Goal: Information Seeking & Learning: Learn about a topic

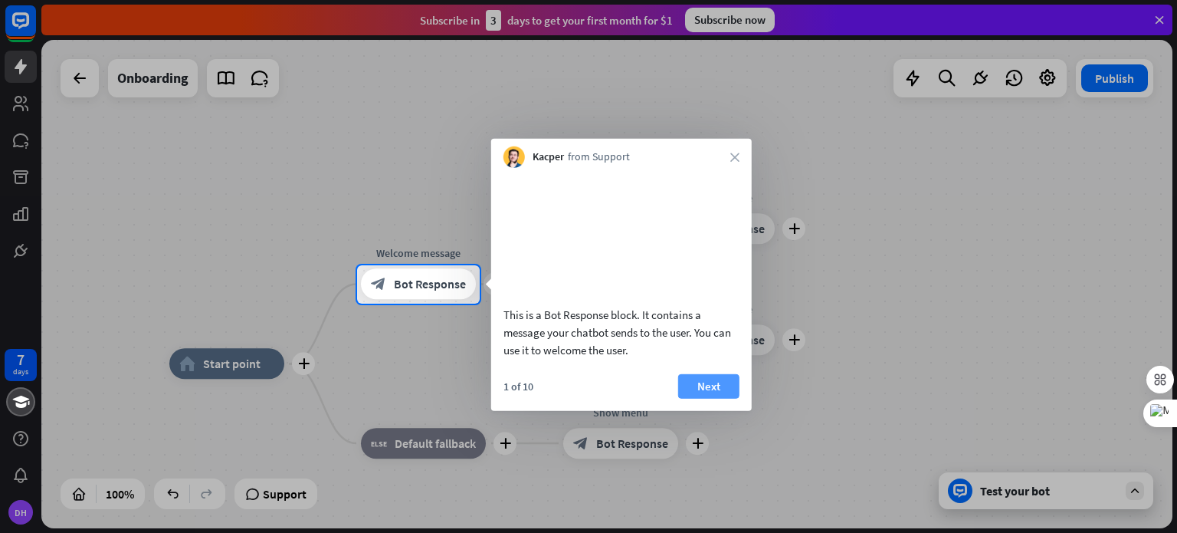
click at [709, 393] on button "Next" at bounding box center [708, 385] width 61 height 25
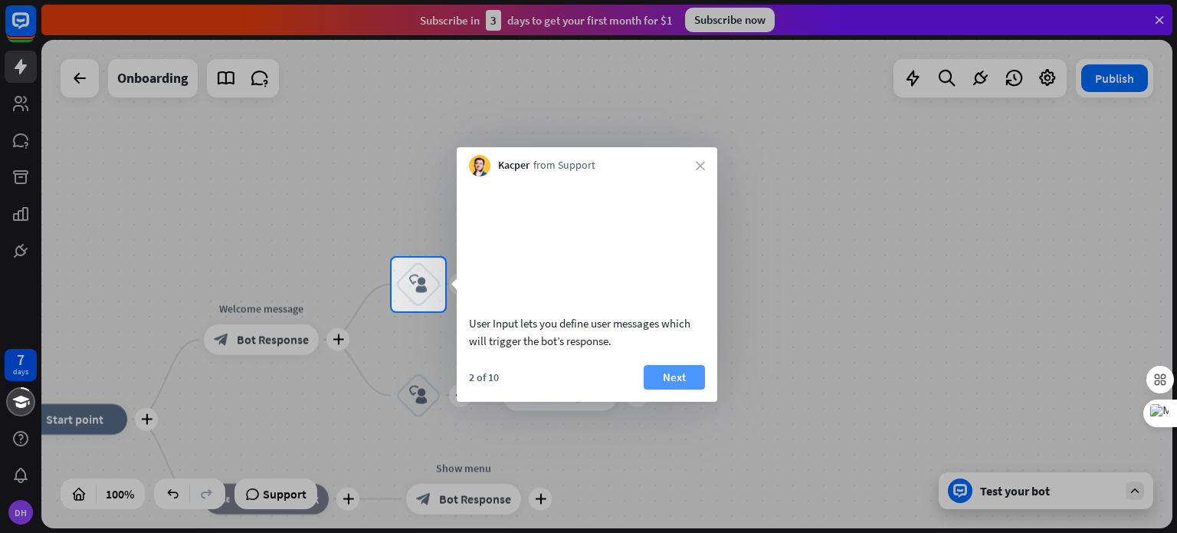
click at [665, 389] on button "Next" at bounding box center [674, 377] width 61 height 25
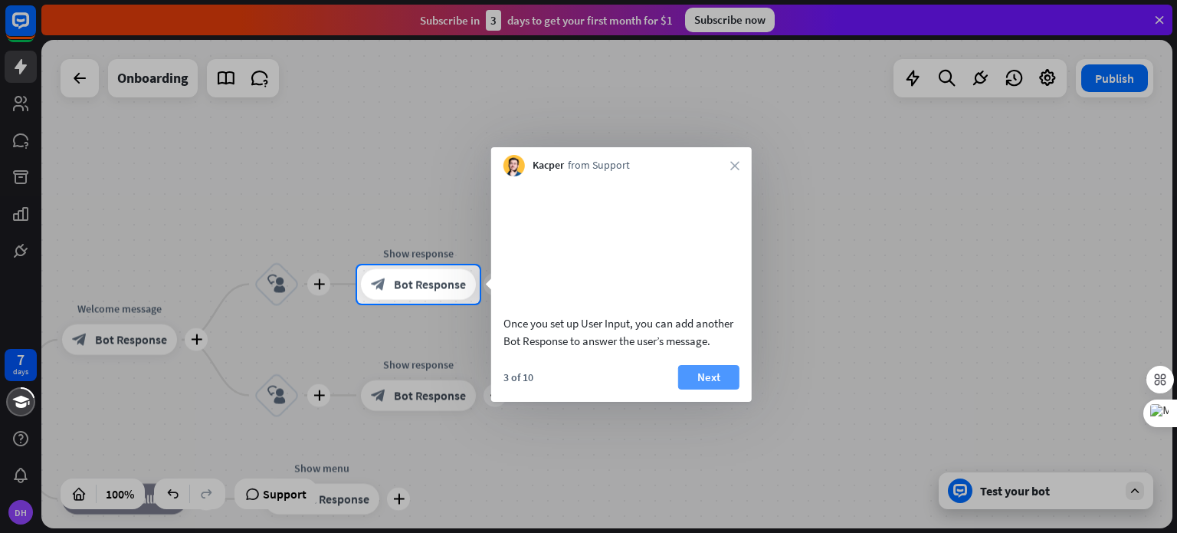
click at [694, 389] on button "Next" at bounding box center [708, 377] width 61 height 25
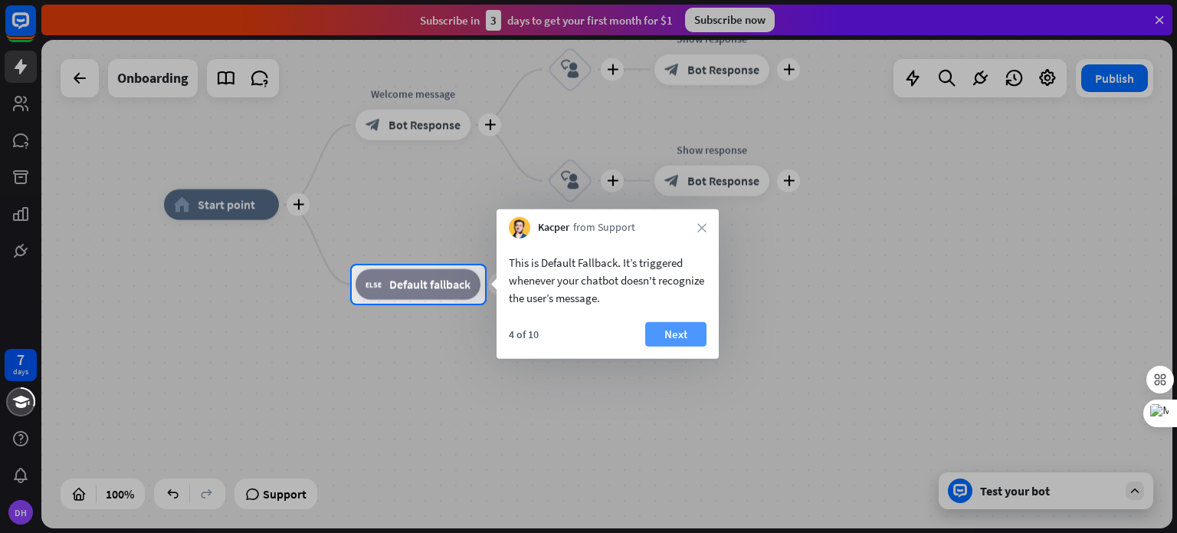
click at [670, 334] on button "Next" at bounding box center [675, 334] width 61 height 25
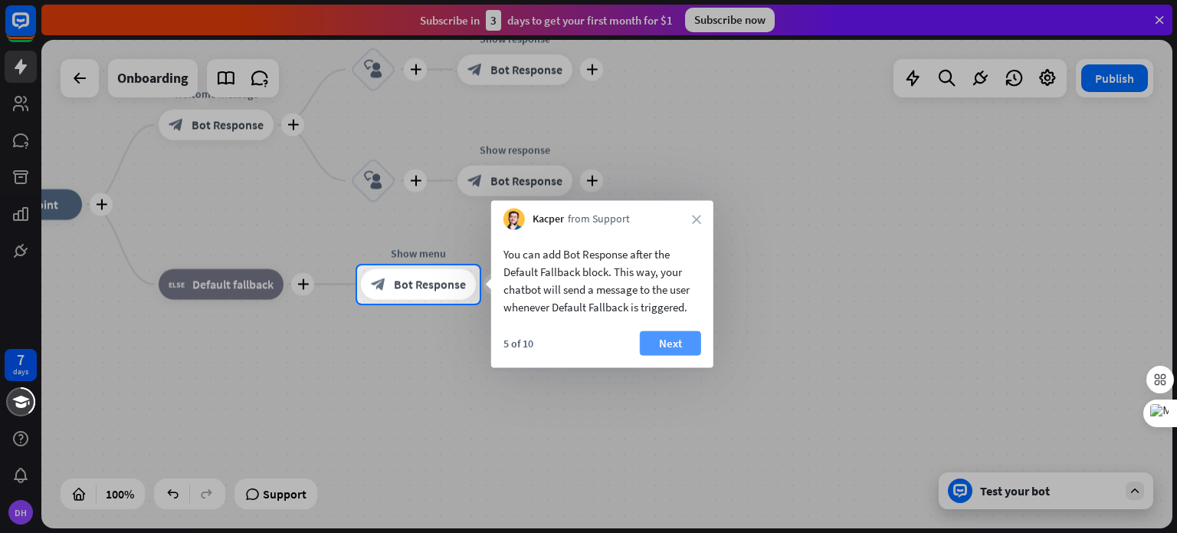
click at [671, 334] on button "Next" at bounding box center [670, 343] width 61 height 25
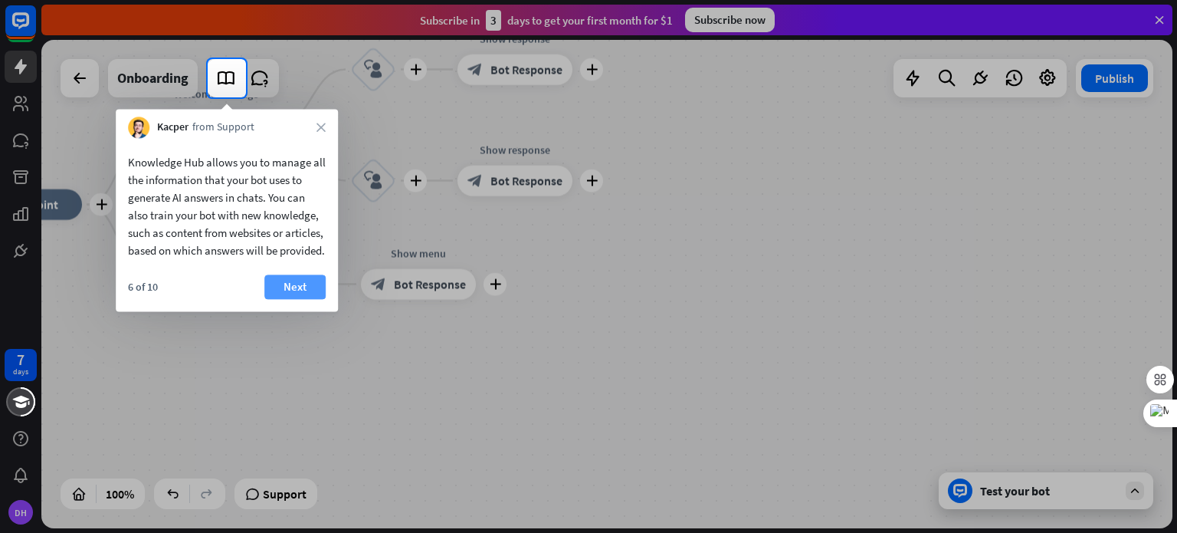
click at [304, 299] on button "Next" at bounding box center [294, 286] width 61 height 25
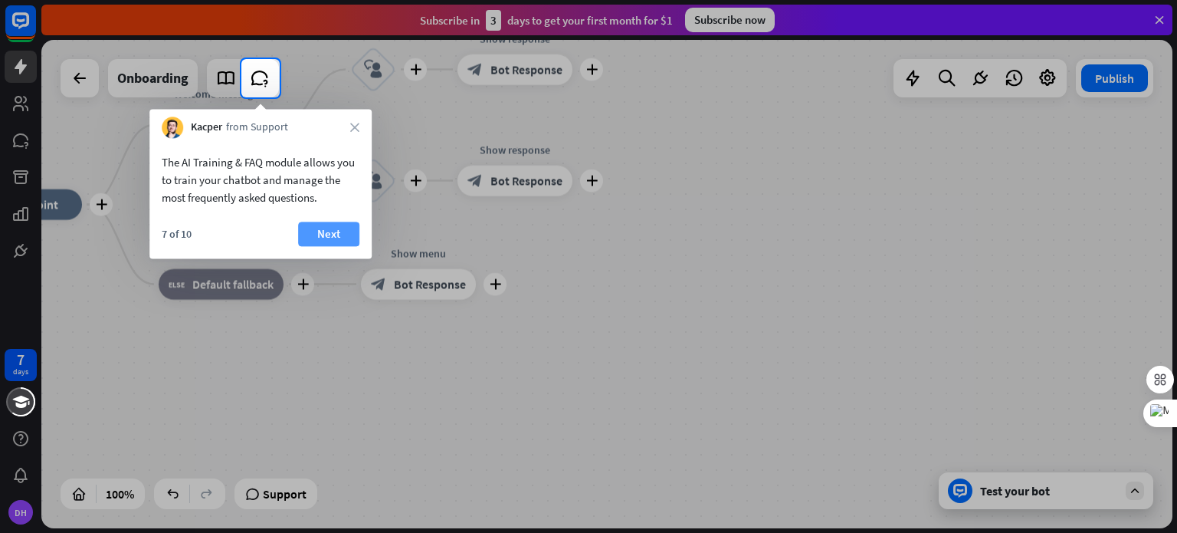
click at [337, 239] on button "Next" at bounding box center [328, 234] width 61 height 25
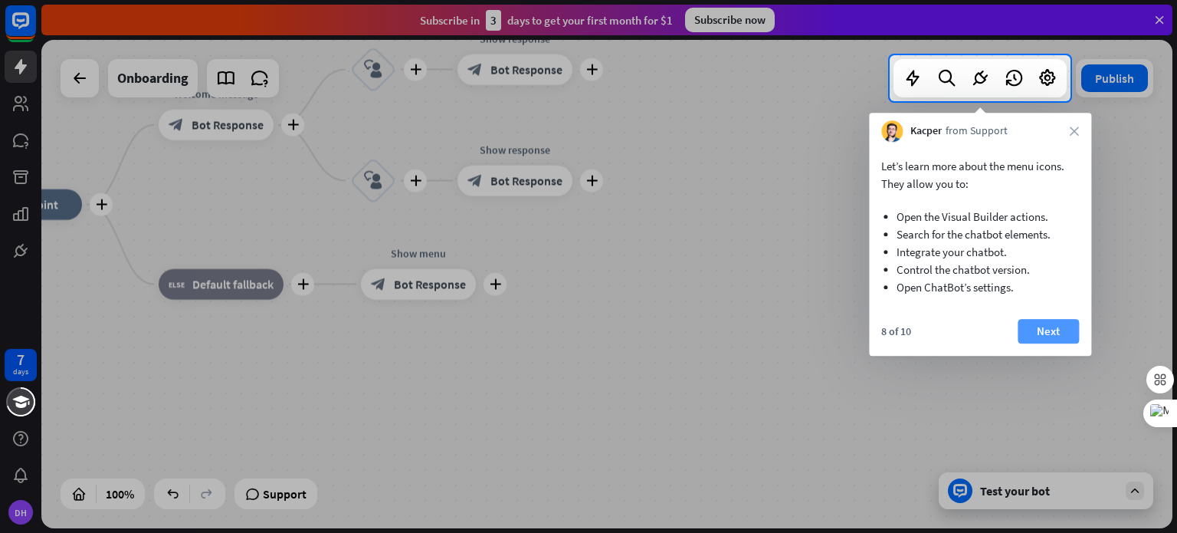
click at [1052, 327] on button "Next" at bounding box center [1048, 331] width 61 height 25
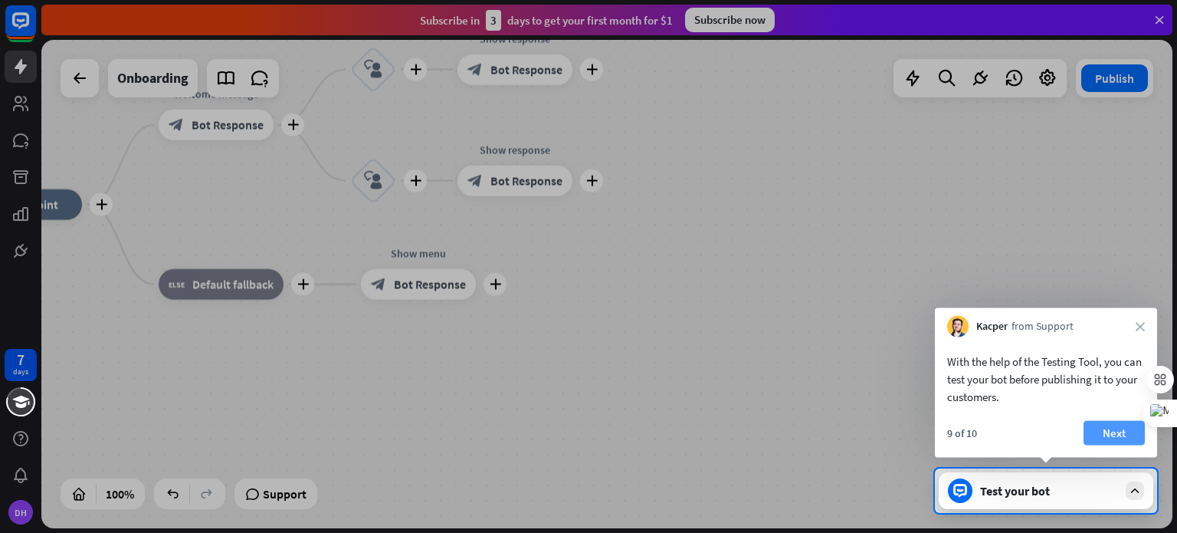
click at [1107, 432] on button "Next" at bounding box center [1114, 433] width 61 height 25
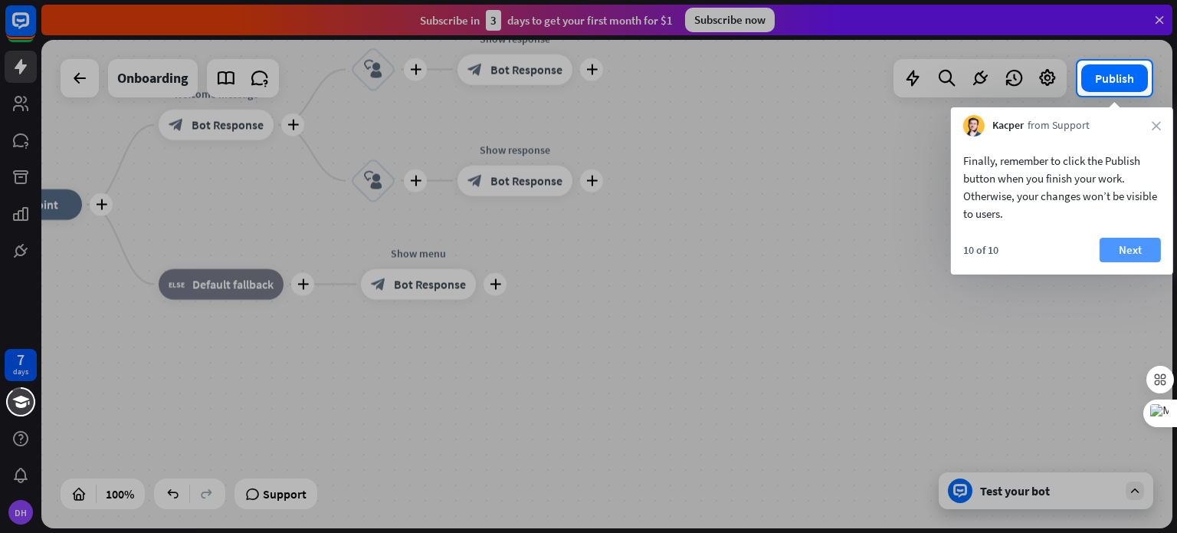
click at [1131, 240] on button "Next" at bounding box center [1130, 250] width 61 height 25
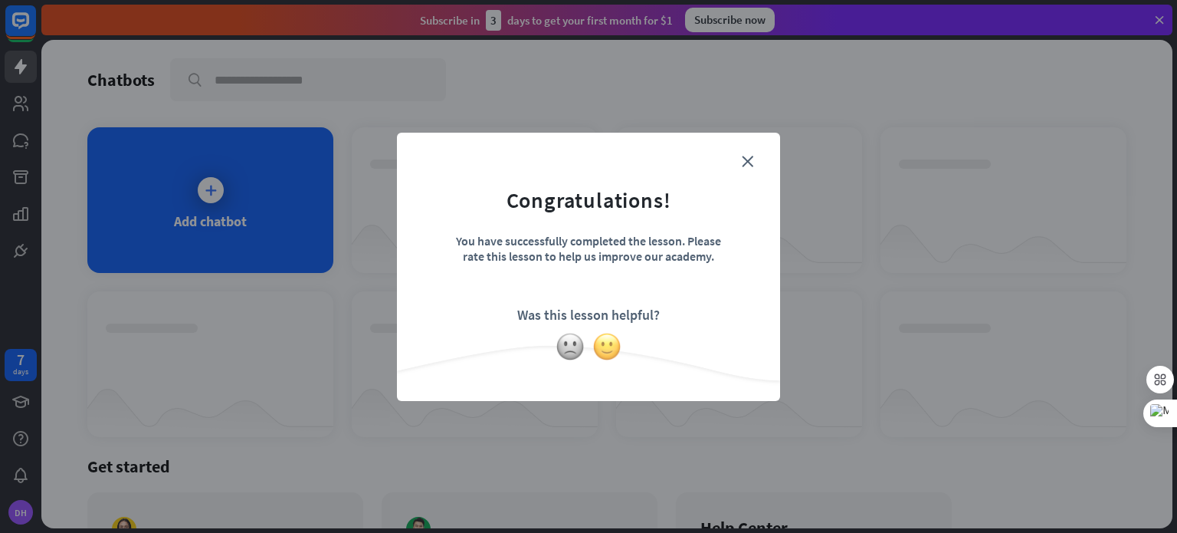
click at [601, 346] on img at bounding box center [607, 346] width 29 height 29
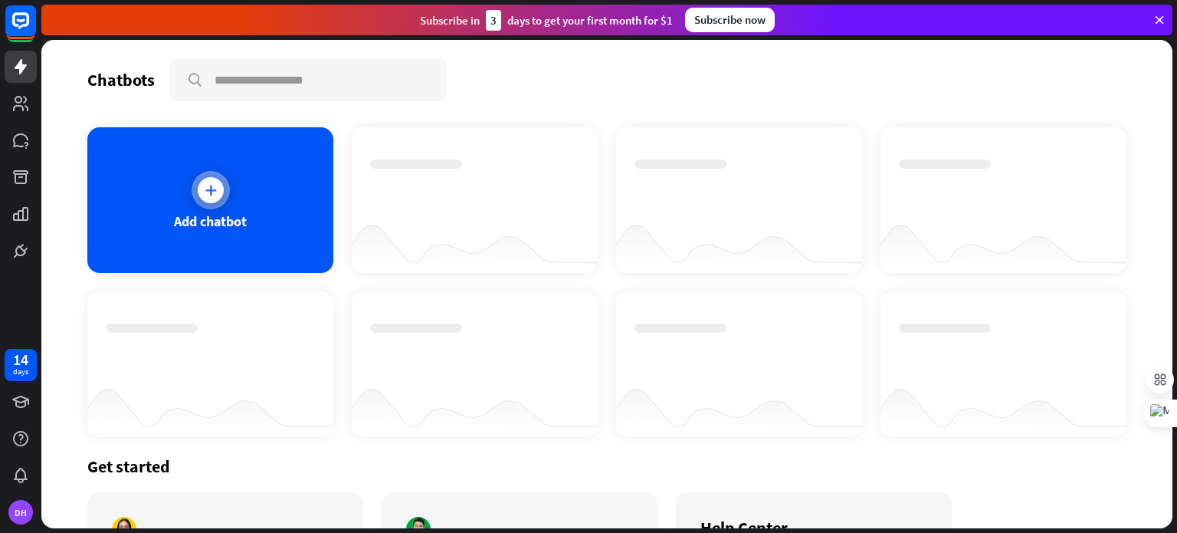
click at [215, 205] on div at bounding box center [211, 190] width 38 height 38
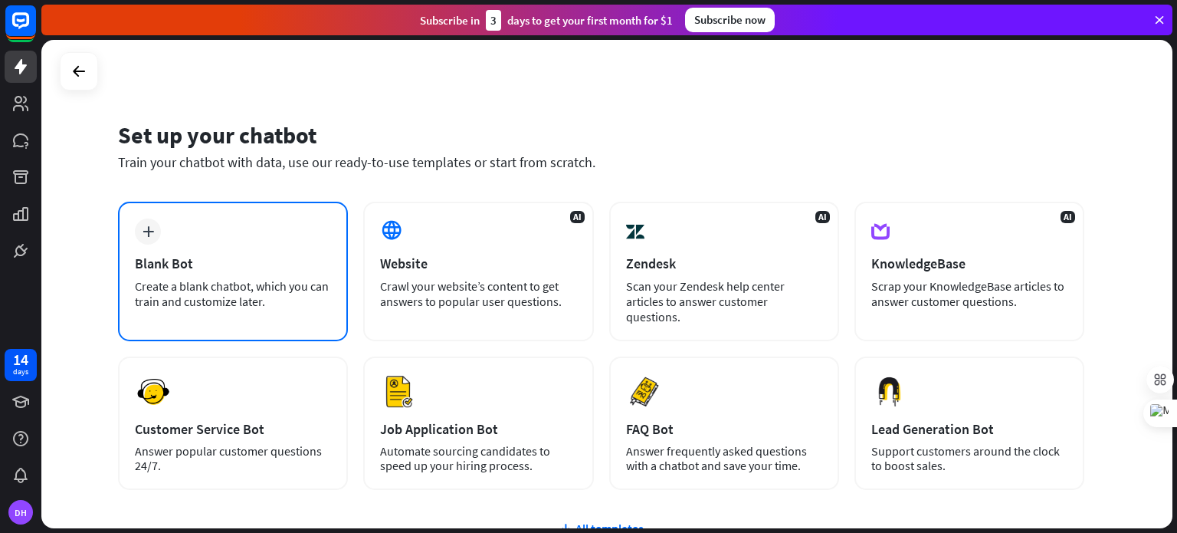
click at [231, 236] on div "plus Blank Bot Create a blank chatbot, which you can train and customize later." at bounding box center [233, 272] width 230 height 140
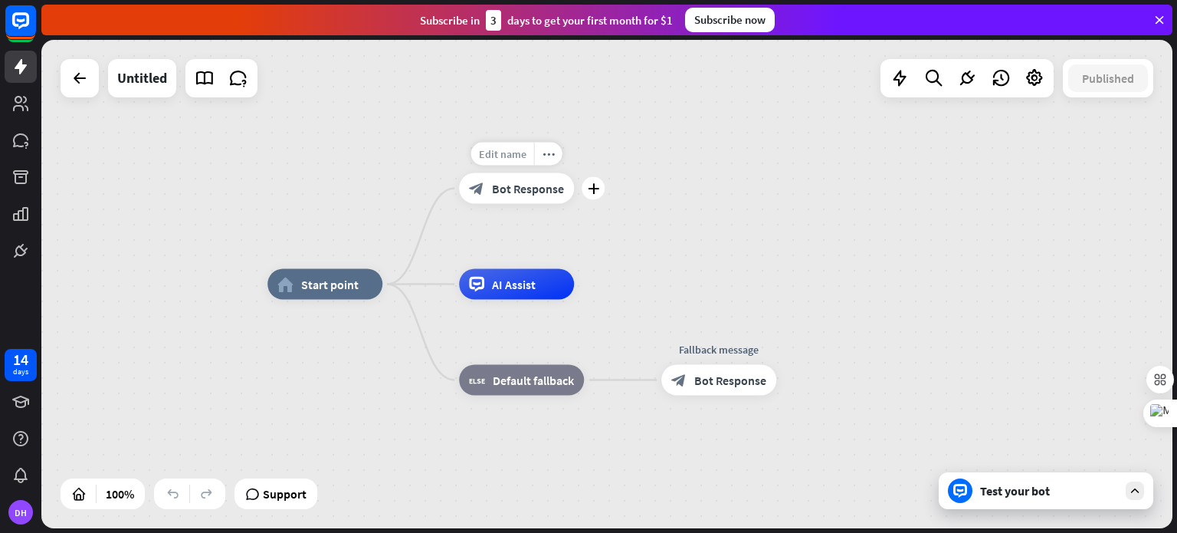
click at [518, 150] on span "Edit name" at bounding box center [503, 154] width 48 height 14
click at [327, 246] on span "Edit name" at bounding box center [311, 250] width 48 height 14
